Goal: Information Seeking & Learning: Check status

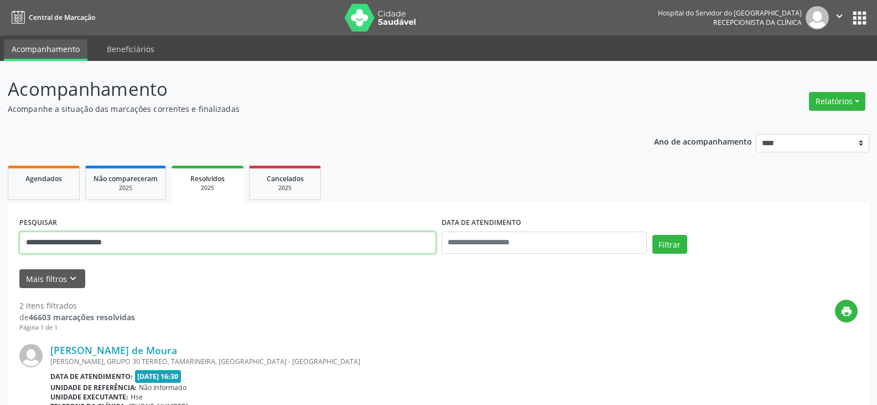
drag, startPoint x: 236, startPoint y: 234, endPoint x: 0, endPoint y: 249, distance: 236.2
click at [0, 249] on div "**********" at bounding box center [438, 365] width 877 height 609
type input "*"
click at [653, 235] on button "Filtrar" at bounding box center [670, 244] width 35 height 19
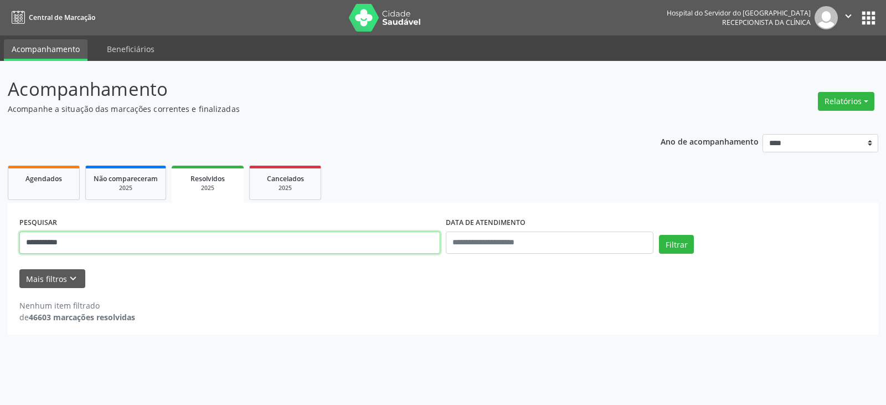
drag, startPoint x: 92, startPoint y: 246, endPoint x: 0, endPoint y: 246, distance: 91.9
click at [0, 246] on div "**********" at bounding box center [443, 233] width 886 height 344
click at [659, 235] on button "Filtrar" at bounding box center [676, 244] width 35 height 19
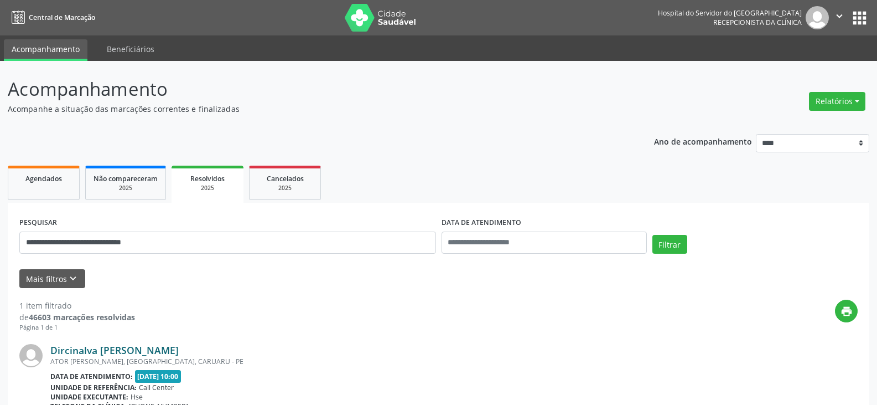
click at [134, 350] on link "Dircinalva [PERSON_NAME]" at bounding box center [114, 350] width 128 height 12
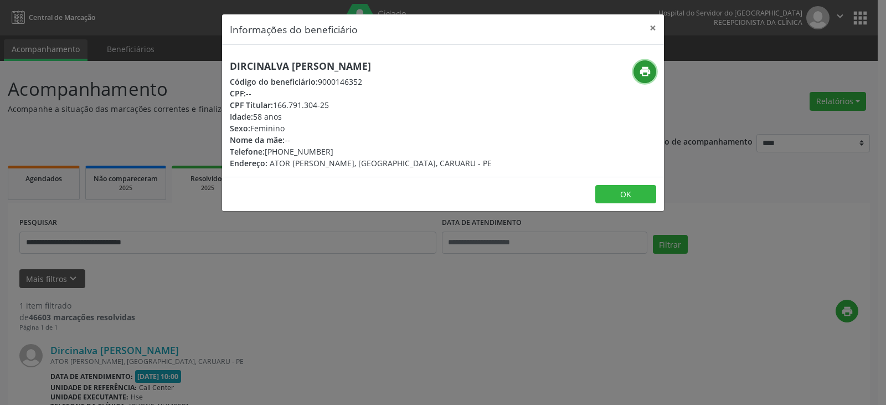
click at [640, 75] on icon "print" at bounding box center [645, 71] width 12 height 12
drag, startPoint x: 282, startPoint y: 150, endPoint x: 348, endPoint y: 149, distance: 65.9
click at [348, 149] on div "Telefone: [PHONE_NUMBER]" at bounding box center [361, 152] width 262 height 12
copy div "99555-1054"
drag, startPoint x: 274, startPoint y: 104, endPoint x: 340, endPoint y: 106, distance: 66.5
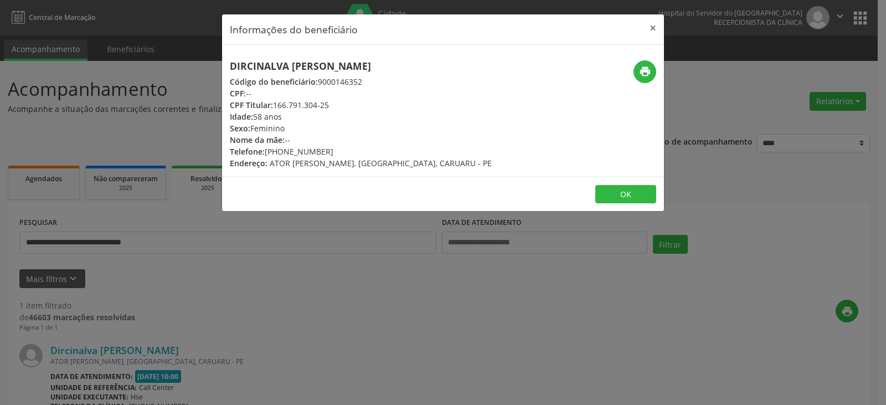
click at [340, 106] on div "CPF Titular: 166.791.304-25" at bounding box center [361, 105] width 262 height 12
copy div "166.791.304-25"
drag, startPoint x: 658, startPoint y: 30, endPoint x: 526, endPoint y: 116, distance: 157.4
click at [658, 30] on button "×" at bounding box center [653, 27] width 22 height 27
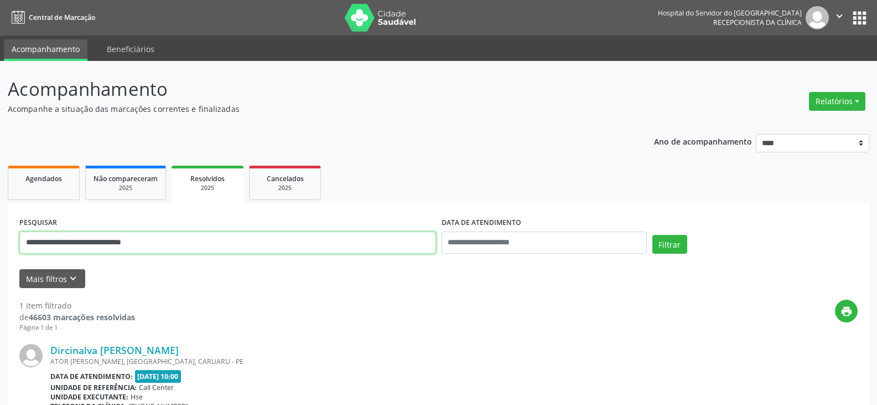
drag, startPoint x: 251, startPoint y: 237, endPoint x: 24, endPoint y: 242, distance: 227.6
click at [24, 242] on input "**********" at bounding box center [227, 242] width 417 height 22
paste input "text"
click at [653, 235] on button "Filtrar" at bounding box center [670, 244] width 35 height 19
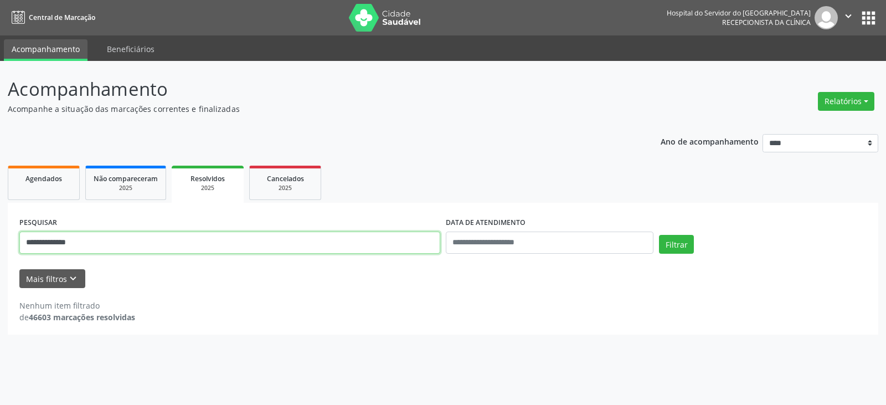
click at [115, 243] on input "**********" at bounding box center [229, 242] width 421 height 22
drag, startPoint x: 194, startPoint y: 241, endPoint x: 0, endPoint y: 250, distance: 194.5
click at [0, 250] on div "**********" at bounding box center [443, 233] width 886 height 344
click at [659, 235] on button "Filtrar" at bounding box center [676, 244] width 35 height 19
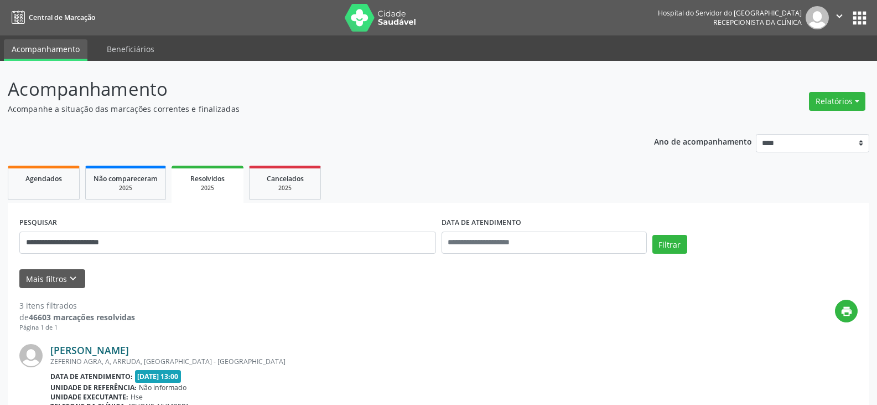
click at [76, 344] on link "[PERSON_NAME]" at bounding box center [89, 350] width 79 height 12
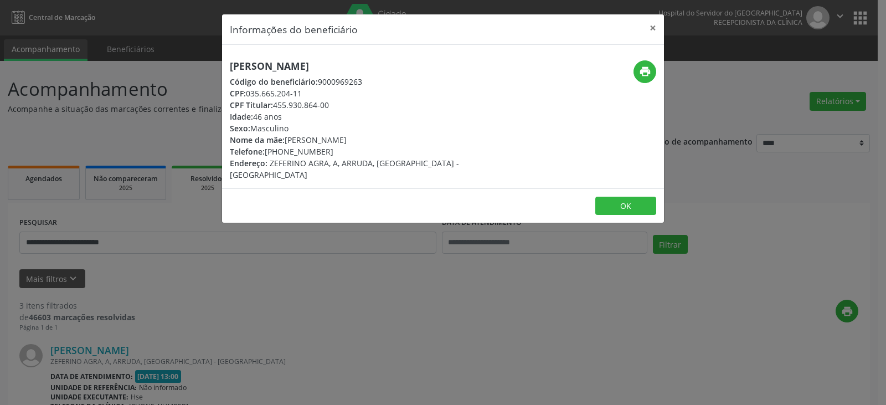
drag, startPoint x: 389, startPoint y: 68, endPoint x: 233, endPoint y: 72, distance: 156.2
click at [233, 72] on h5 "[PERSON_NAME]" at bounding box center [369, 66] width 279 height 12
click at [321, 60] on h5 "[PERSON_NAME]" at bounding box center [369, 66] width 279 height 12
drag, startPoint x: 391, startPoint y: 62, endPoint x: 218, endPoint y: 69, distance: 173.9
click at [218, 69] on div "Informações do beneficiário × [PERSON_NAME] Código do beneficiário: 9000969263 …" at bounding box center [443, 202] width 886 height 405
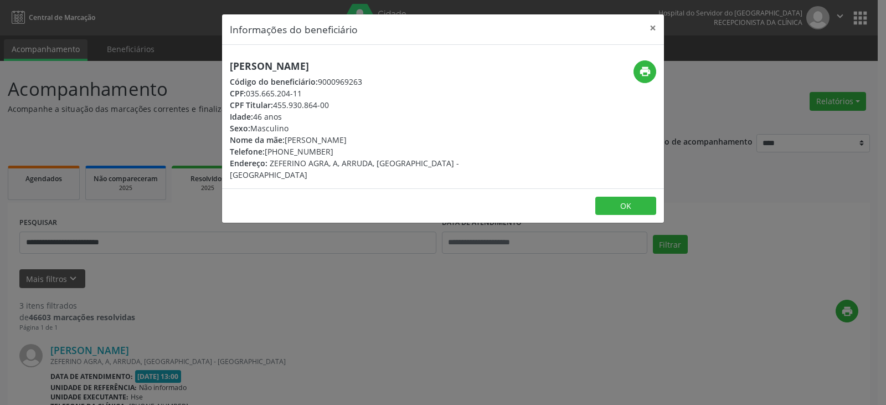
copy h5 "[PERSON_NAME]"
click at [641, 70] on icon "print" at bounding box center [645, 71] width 12 height 12
drag, startPoint x: 276, startPoint y: 101, endPoint x: 347, endPoint y: 103, distance: 70.9
click at [347, 103] on div "CPF Titular: 455.930.864-00" at bounding box center [369, 105] width 279 height 12
copy div "455.930.864-00"
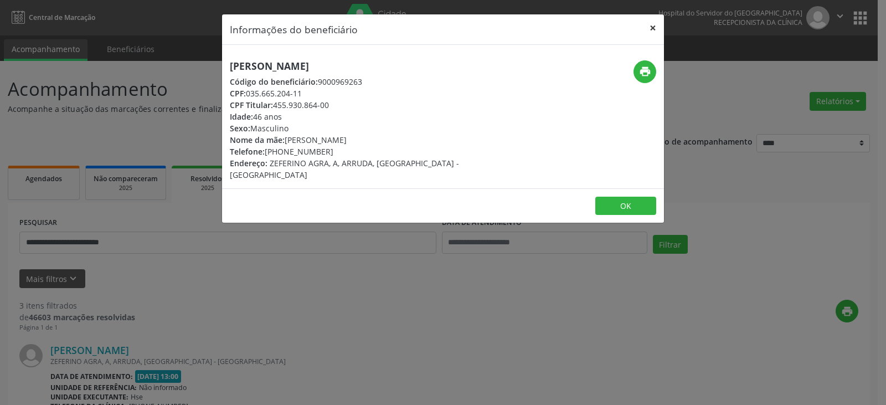
click at [654, 27] on button "×" at bounding box center [653, 27] width 22 height 27
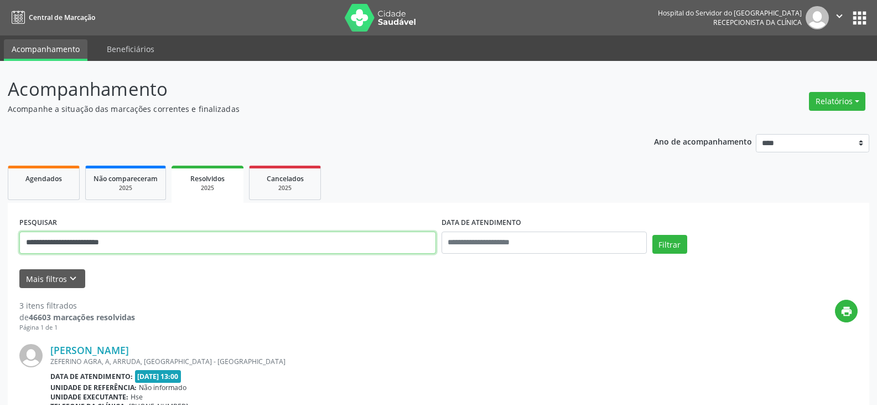
drag, startPoint x: 168, startPoint y: 243, endPoint x: 0, endPoint y: 265, distance: 169.7
paste input "text"
type input "**********"
click at [653, 235] on button "Filtrar" at bounding box center [670, 244] width 35 height 19
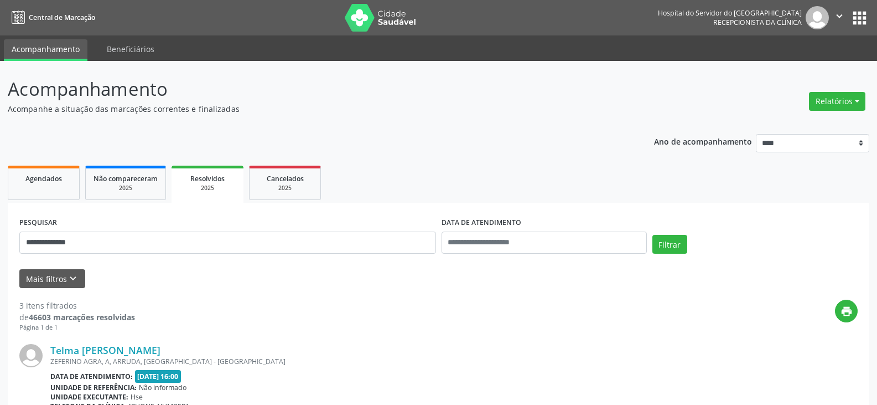
drag, startPoint x: 195, startPoint y: 349, endPoint x: 43, endPoint y: 349, distance: 152.2
click at [43, 349] on div "Telma [PERSON_NAME] ZEFERINO AGRA, A, [GEOGRAPHIC_DATA], [GEOGRAPHIC_DATA] - [G…" at bounding box center [438, 411] width 839 height 159
copy div "Telma [PERSON_NAME]"
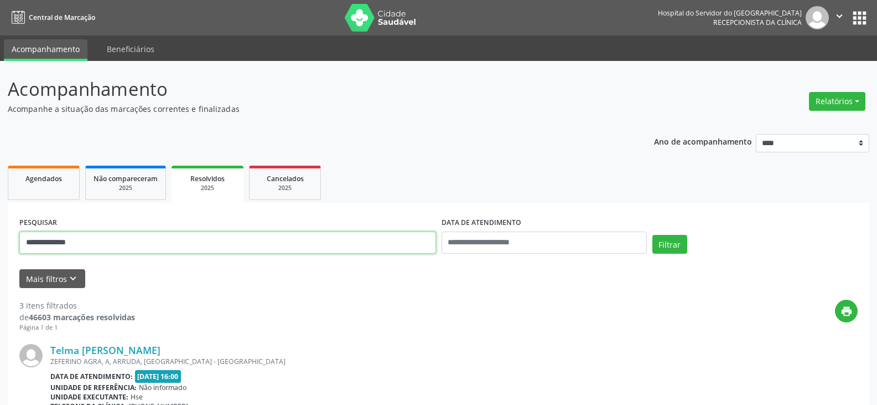
drag, startPoint x: 216, startPoint y: 239, endPoint x: 0, endPoint y: 241, distance: 216.4
type input "**********"
click at [653, 235] on button "Filtrar" at bounding box center [670, 244] width 35 height 19
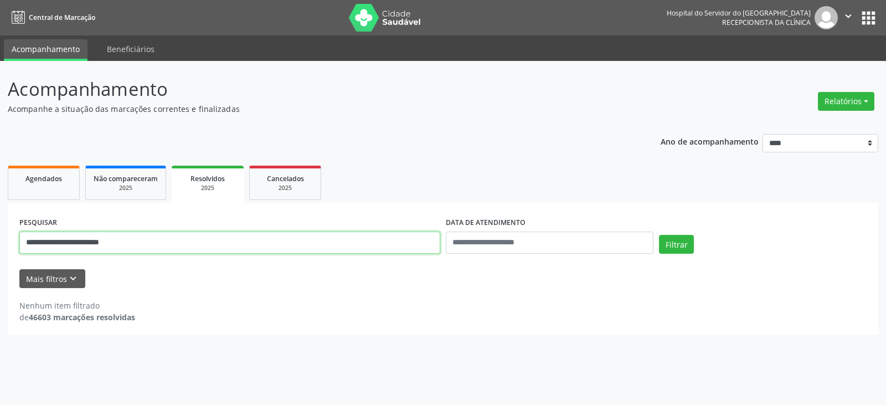
drag, startPoint x: 169, startPoint y: 240, endPoint x: 0, endPoint y: 242, distance: 169.4
click at [0, 242] on div "**********" at bounding box center [443, 233] width 886 height 344
click at [659, 235] on button "Filtrar" at bounding box center [676, 244] width 35 height 19
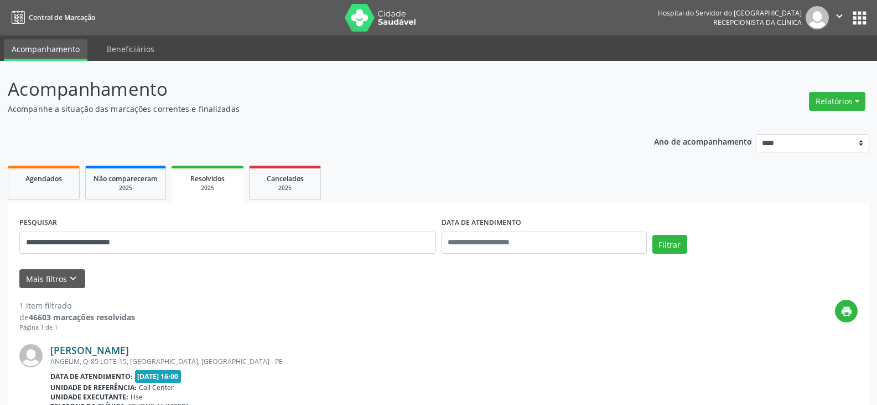
click at [129, 350] on link "[PERSON_NAME]" at bounding box center [89, 350] width 79 height 12
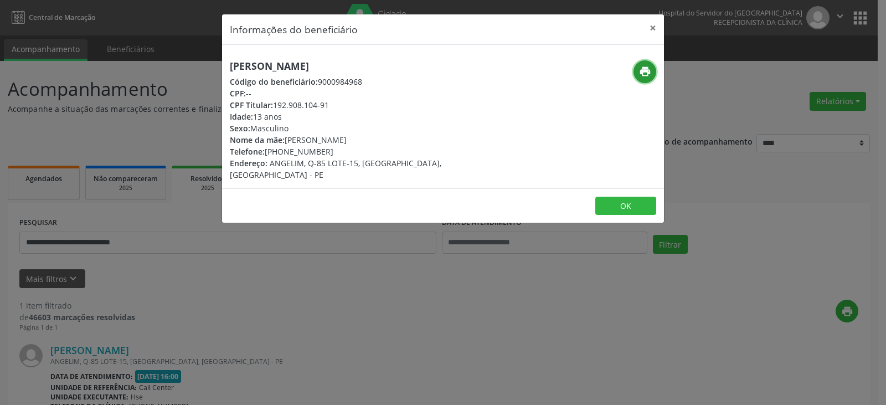
click at [637, 72] on button "print" at bounding box center [644, 71] width 23 height 23
drag, startPoint x: 282, startPoint y: 154, endPoint x: 338, endPoint y: 157, distance: 55.4
click at [338, 157] on div "[PERSON_NAME] Código do beneficiário: 9000984968 CPF: -- CPF Titular: 192.908.1…" at bounding box center [369, 120] width 279 height 120
drag, startPoint x: 338, startPoint y: 157, endPoint x: 330, endPoint y: 154, distance: 8.2
click at [339, 157] on div "Endereço: [GEOGRAPHIC_DATA], Q-85 LOTE-15, [GEOGRAPHIC_DATA], [GEOGRAPHIC_DATA]" at bounding box center [369, 168] width 279 height 23
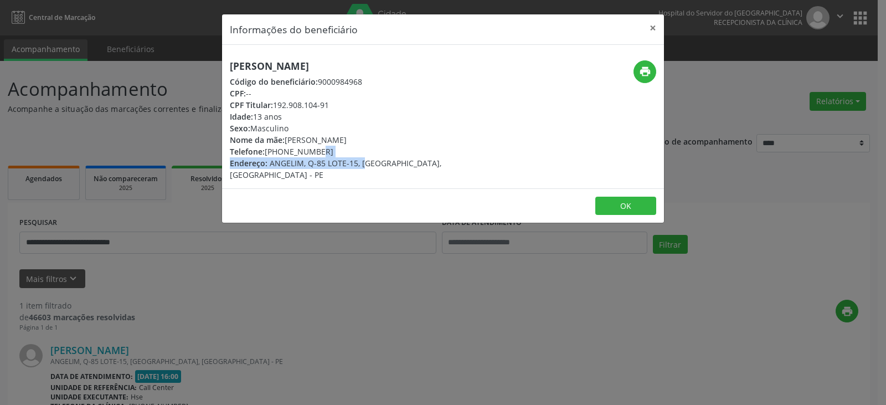
click at [317, 148] on div "Telefone: [PHONE_NUMBER]" at bounding box center [369, 152] width 279 height 12
drag, startPoint x: 283, startPoint y: 151, endPoint x: 338, endPoint y: 150, distance: 55.4
click at [338, 150] on div "Telefone: [PHONE_NUMBER]" at bounding box center [369, 152] width 279 height 12
copy div "98877-6624"
drag, startPoint x: 276, startPoint y: 105, endPoint x: 330, endPoint y: 108, distance: 54.3
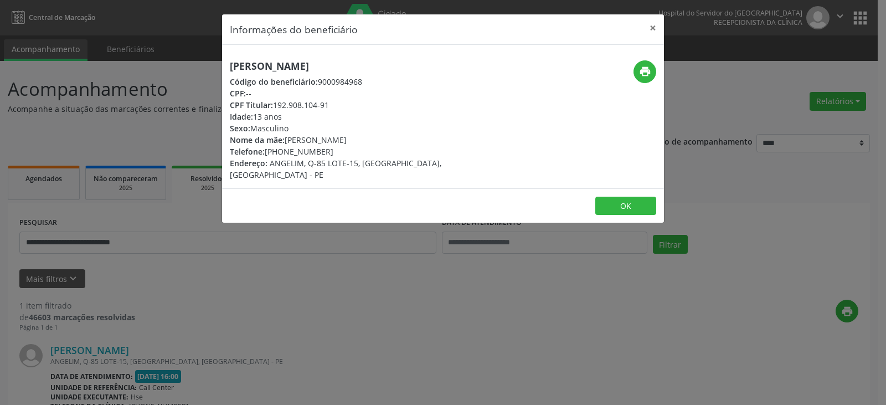
click at [330, 108] on div "CPF Titular: 192.908.104-91" at bounding box center [369, 105] width 279 height 12
copy div "192.908.104-91"
click at [658, 26] on button "×" at bounding box center [653, 27] width 22 height 27
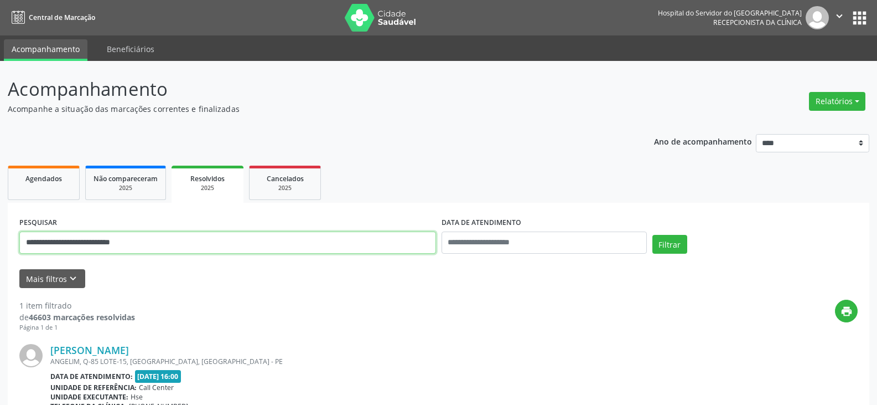
drag, startPoint x: 188, startPoint y: 248, endPoint x: 0, endPoint y: 251, distance: 187.7
click at [0, 253] on div "**********" at bounding box center [438, 285] width 877 height 449
paste input "text"
type input "**********"
click at [653, 235] on button "Filtrar" at bounding box center [670, 244] width 35 height 19
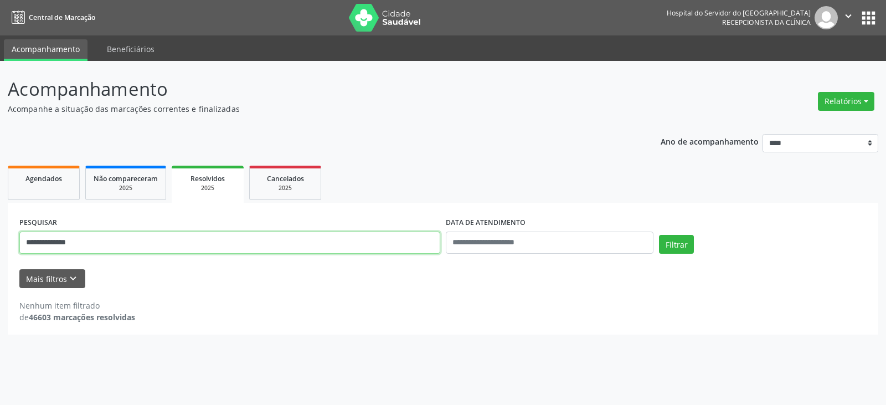
drag, startPoint x: 126, startPoint y: 246, endPoint x: 0, endPoint y: 249, distance: 125.7
click at [0, 249] on div "**********" at bounding box center [443, 233] width 886 height 344
click at [659, 235] on button "Filtrar" at bounding box center [676, 244] width 35 height 19
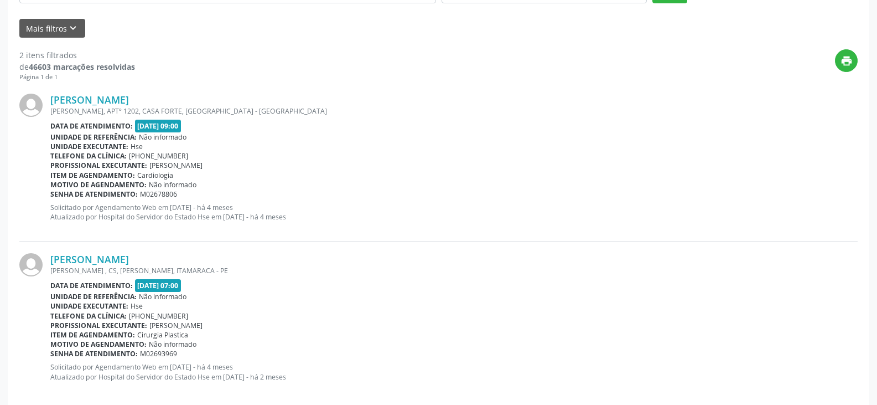
scroll to position [266, 0]
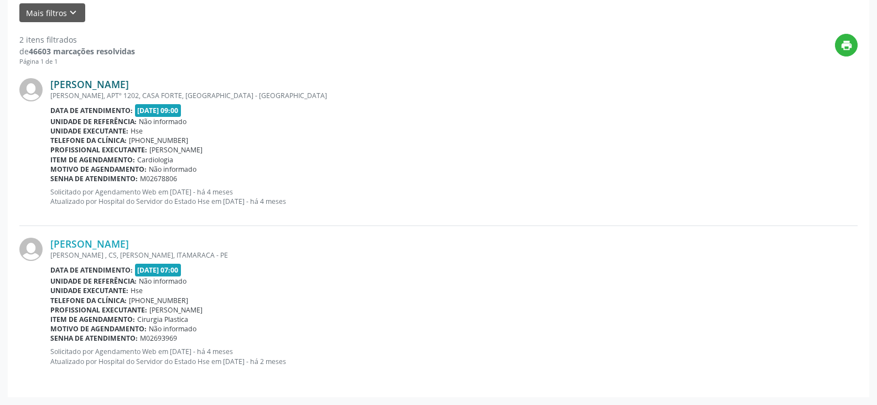
click at [129, 86] on link "[PERSON_NAME]" at bounding box center [89, 84] width 79 height 12
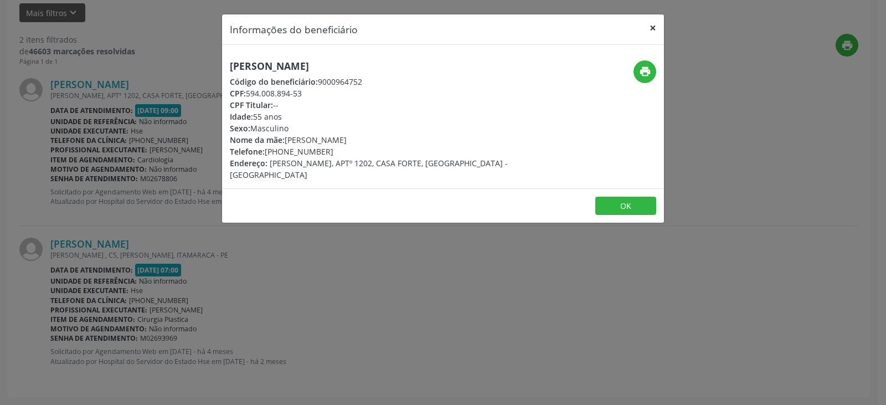
click at [649, 28] on button "×" at bounding box center [653, 27] width 22 height 27
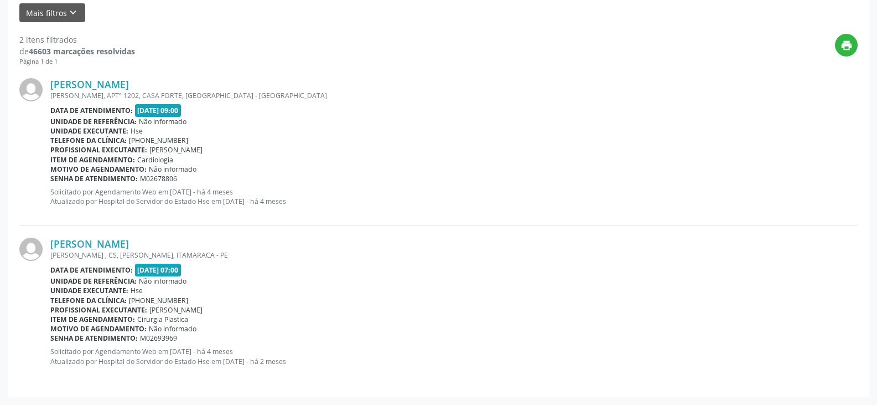
scroll to position [44, 0]
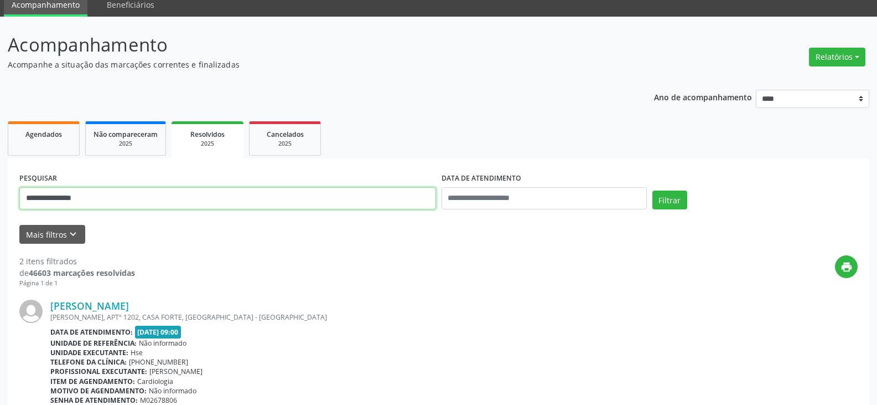
drag, startPoint x: 108, startPoint y: 197, endPoint x: 0, endPoint y: 199, distance: 108.0
click at [0, 199] on div "**********" at bounding box center [438, 321] width 877 height 609
click at [653, 190] on button "Filtrar" at bounding box center [670, 199] width 35 height 19
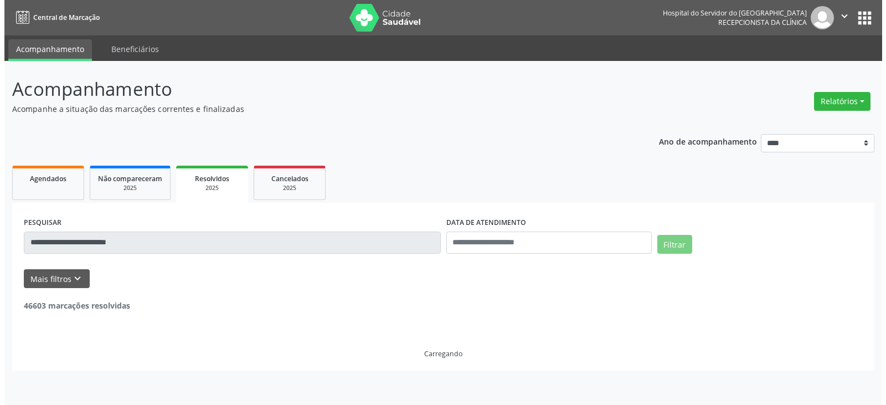
scroll to position [0, 0]
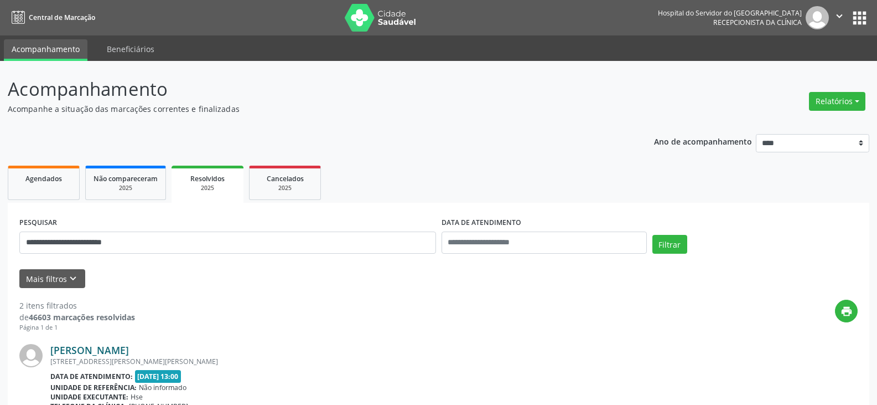
click at [129, 344] on link "[PERSON_NAME]" at bounding box center [89, 350] width 79 height 12
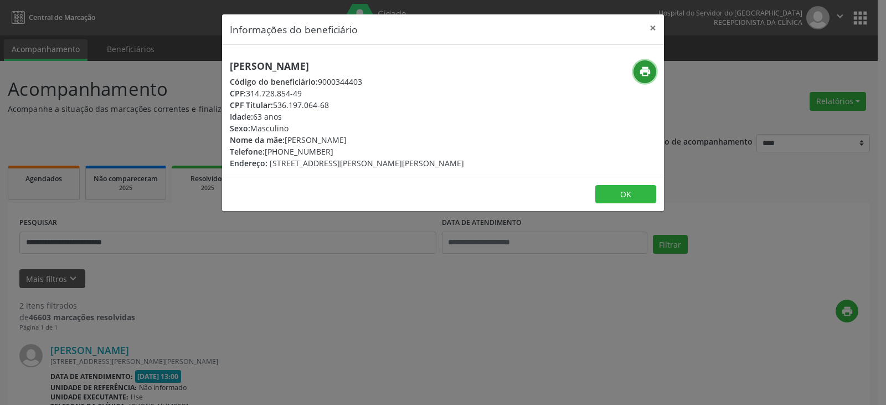
click at [648, 71] on icon "print" at bounding box center [645, 71] width 12 height 12
drag, startPoint x: 282, startPoint y: 152, endPoint x: 351, endPoint y: 154, distance: 68.7
click at [351, 154] on div "Telefone: [PHONE_NUMBER]" at bounding box center [347, 152] width 234 height 12
copy div "98658-6732"
drag, startPoint x: 276, startPoint y: 105, endPoint x: 335, endPoint y: 104, distance: 59.2
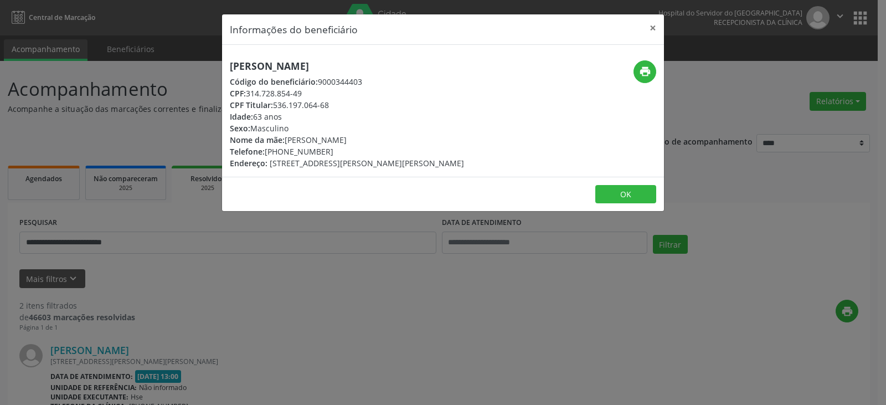
click at [335, 104] on div "CPF Titular: 536.197.064-68" at bounding box center [347, 105] width 234 height 12
copy div "536.197.064-68"
click at [655, 23] on button "×" at bounding box center [653, 27] width 22 height 27
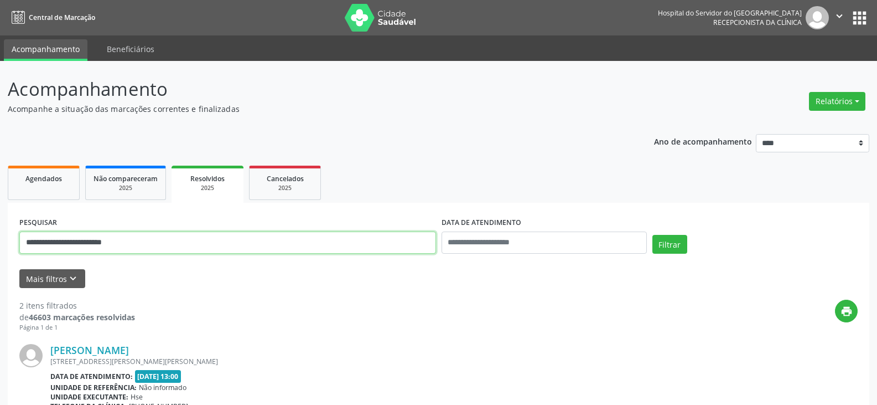
drag, startPoint x: 169, startPoint y: 240, endPoint x: 0, endPoint y: 241, distance: 168.8
click at [0, 241] on div "**********" at bounding box center [438, 365] width 877 height 609
paste input "text"
type input "**********"
click at [653, 235] on button "Filtrar" at bounding box center [670, 244] width 35 height 19
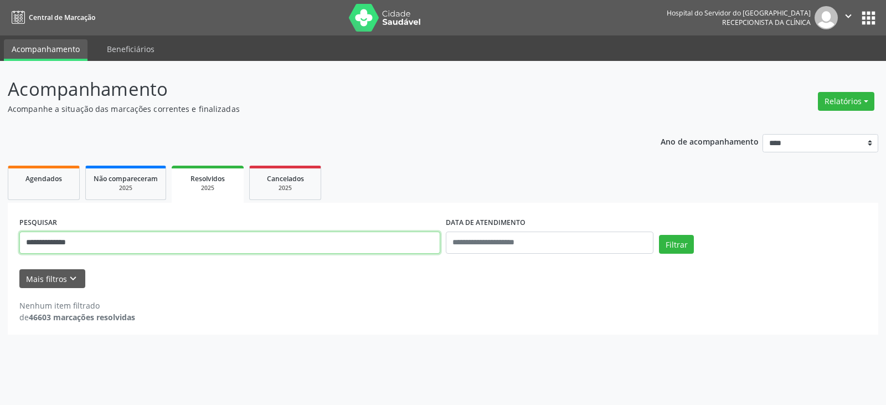
click at [103, 236] on input "**********" at bounding box center [229, 242] width 421 height 22
drag, startPoint x: 186, startPoint y: 241, endPoint x: 0, endPoint y: 240, distance: 186.0
click at [0, 240] on div "**********" at bounding box center [443, 233] width 886 height 344
type input "**********"
click at [659, 235] on button "Filtrar" at bounding box center [676, 244] width 35 height 19
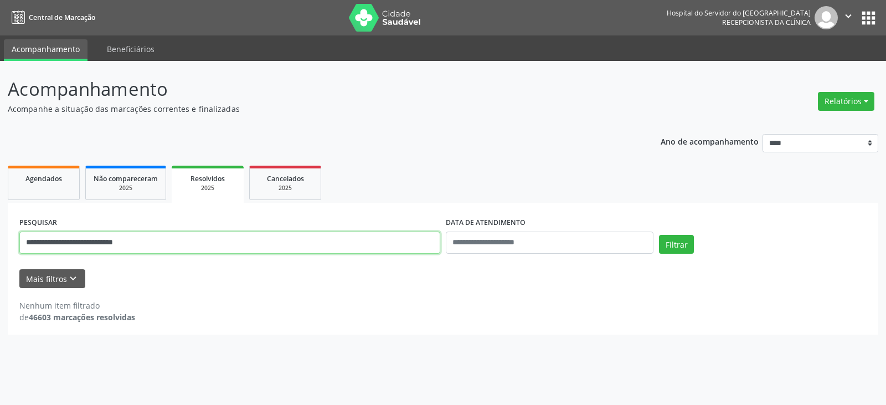
click at [214, 244] on input "**********" at bounding box center [229, 242] width 421 height 22
click at [659, 235] on button "Filtrar" at bounding box center [676, 244] width 35 height 19
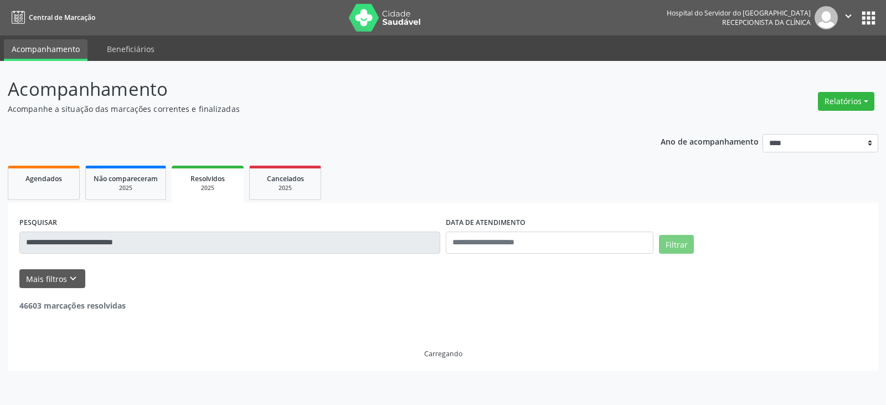
click at [0, 261] on div "**********" at bounding box center [443, 233] width 886 height 344
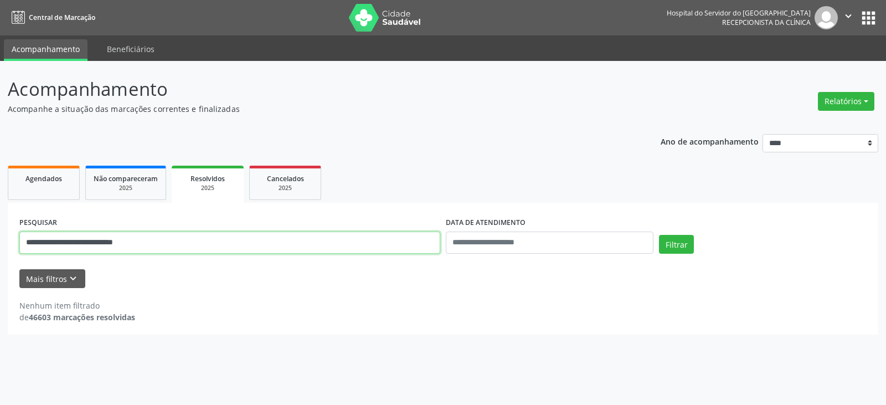
click at [152, 242] on input "**********" at bounding box center [229, 242] width 421 height 22
